Goal: Task Accomplishment & Management: Manage account settings

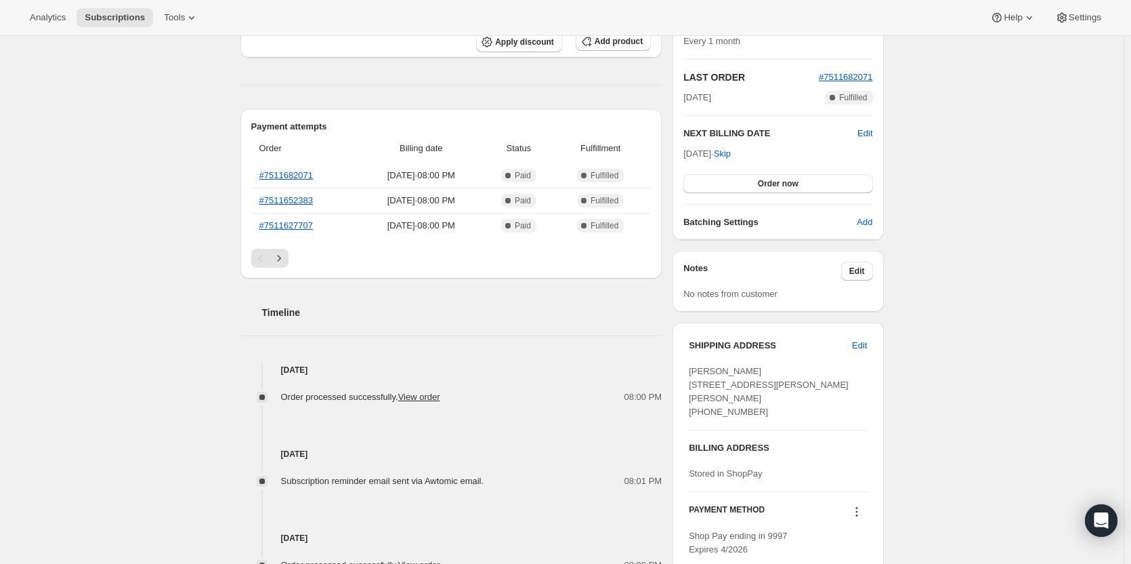
scroll to position [339, 0]
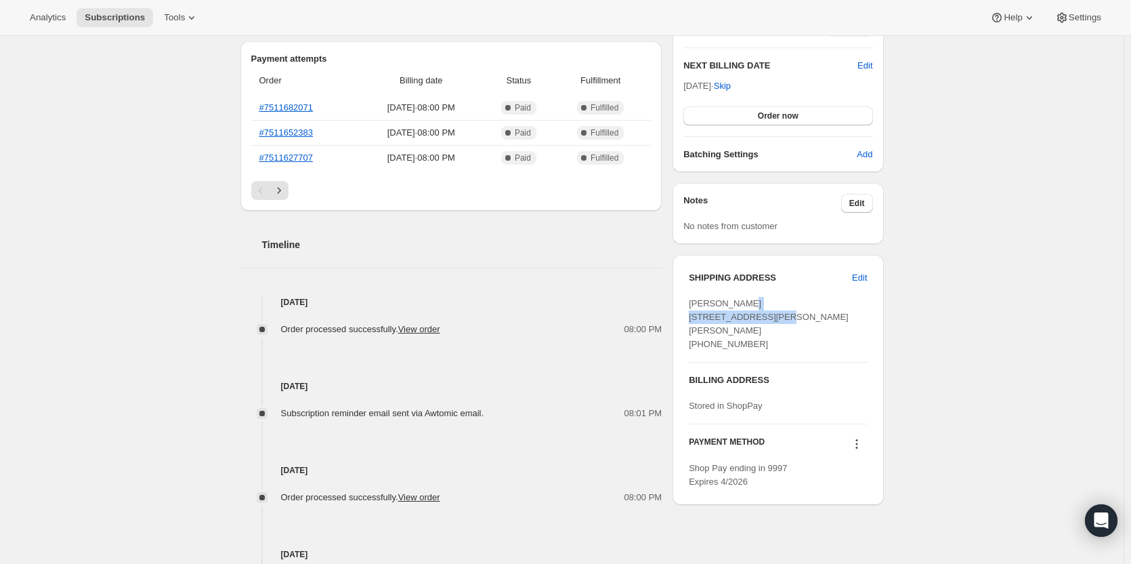
drag, startPoint x: 695, startPoint y: 317, endPoint x: 747, endPoint y: 323, distance: 51.8
click at [747, 323] on div "[PERSON_NAME] [STREET_ADDRESS][PERSON_NAME][PERSON_NAME] [PHONE_NUMBER]" at bounding box center [778, 324] width 178 height 54
drag, startPoint x: 686, startPoint y: 314, endPoint x: 791, endPoint y: 344, distance: 108.5
click at [791, 344] on div "SHIPPING ADDRESS Edit [PERSON_NAME] Case [STREET_ADDRESS][PERSON_NAME][PERSON_N…" at bounding box center [778, 380] width 211 height 250
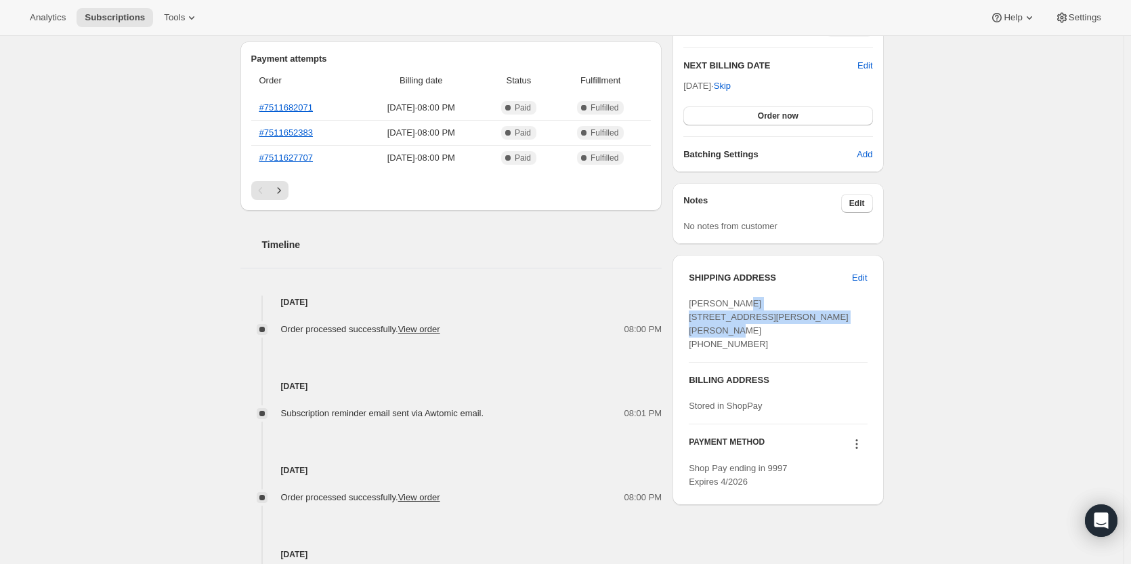
copy span "[STREET_ADDRESS][PERSON_NAME][PERSON_NAME]"
